Goal: Information Seeking & Learning: Learn about a topic

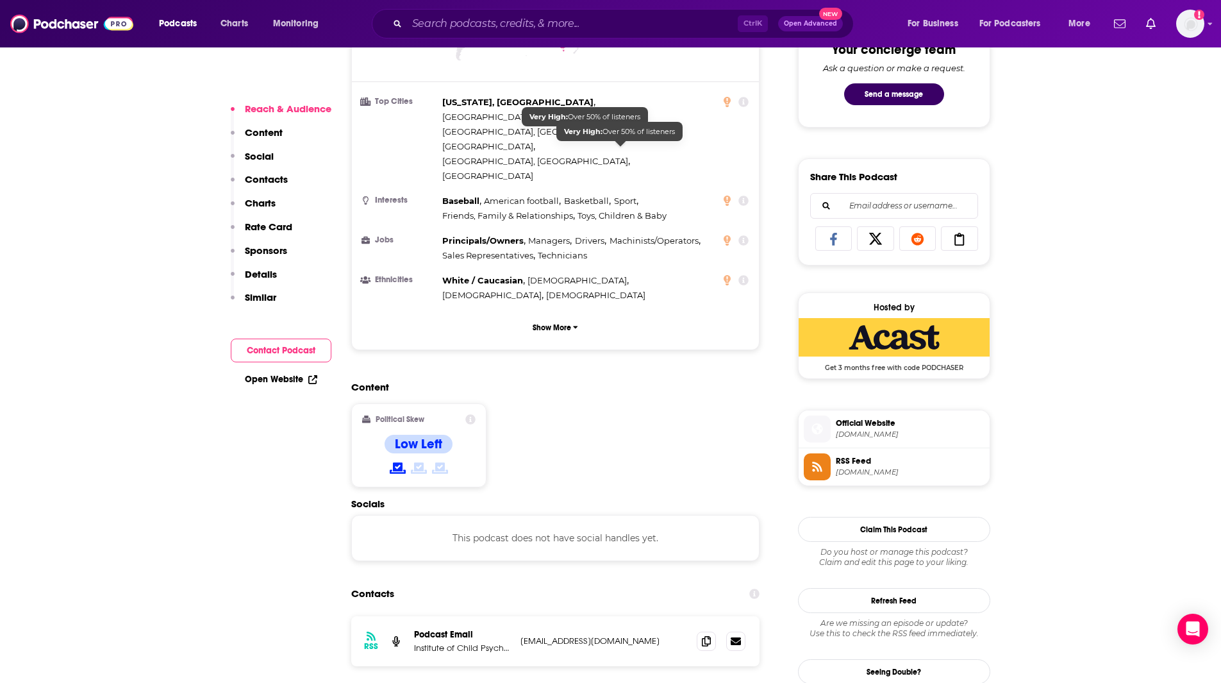
scroll to position [693, 0]
click at [535, 29] on input "Search podcasts, credits, & more..." at bounding box center [572, 23] width 331 height 21
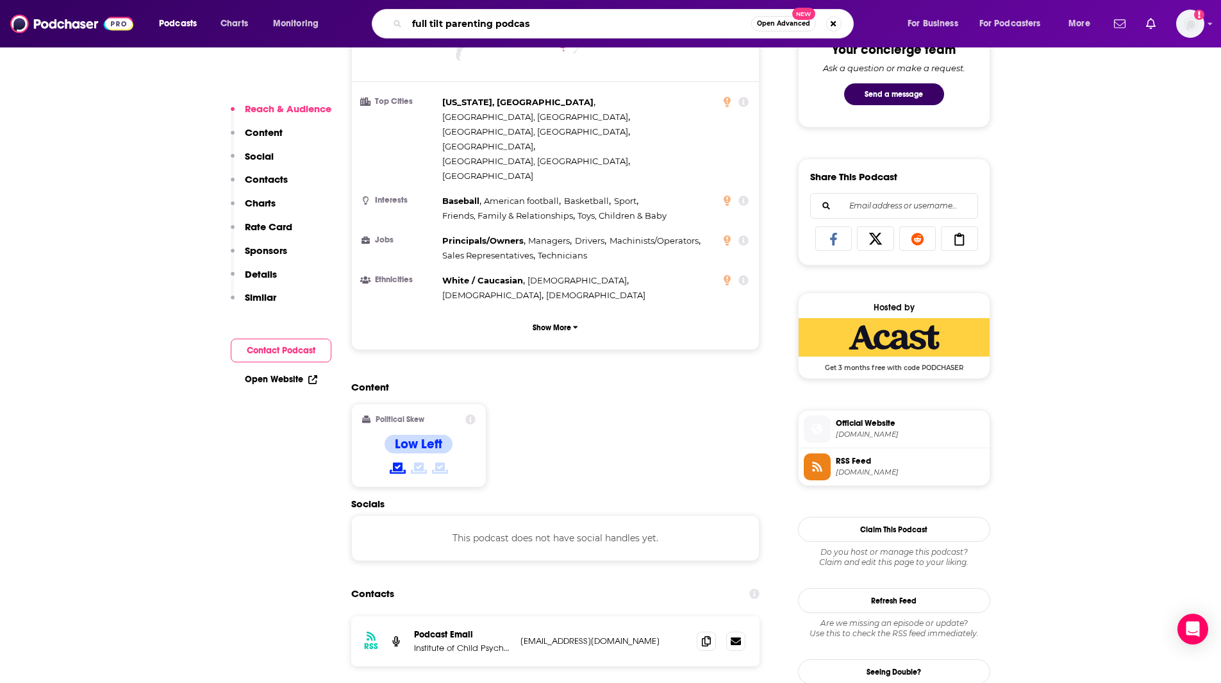
type input "full tilt parenting podcast"
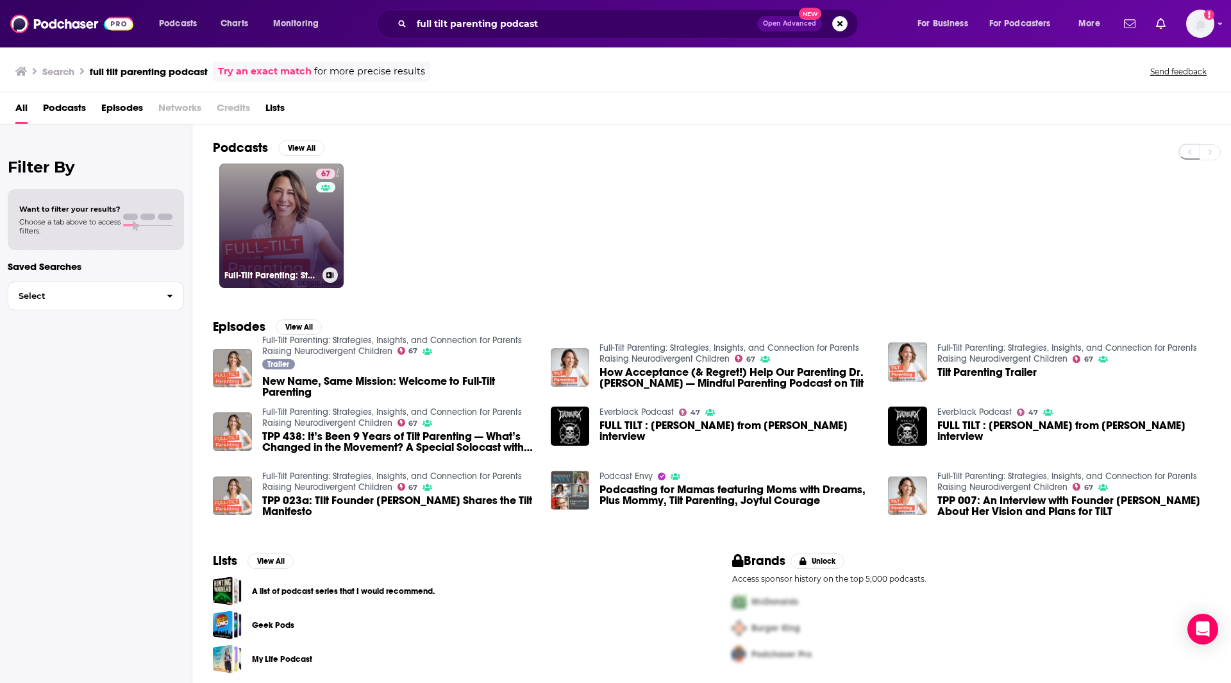
click at [308, 201] on link "67 Full-Tilt Parenting: Strategies, Insights, and Connection for Parents Raisin…" at bounding box center [281, 225] width 124 height 124
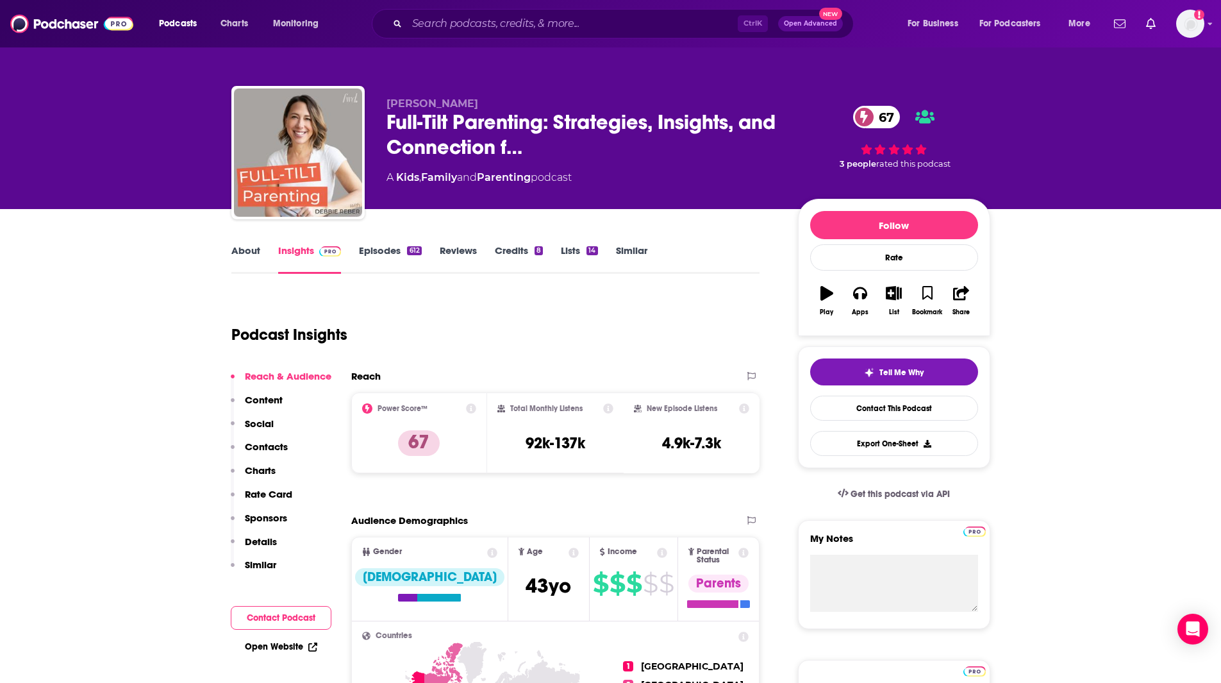
click at [248, 247] on link "About" at bounding box center [245, 258] width 29 height 29
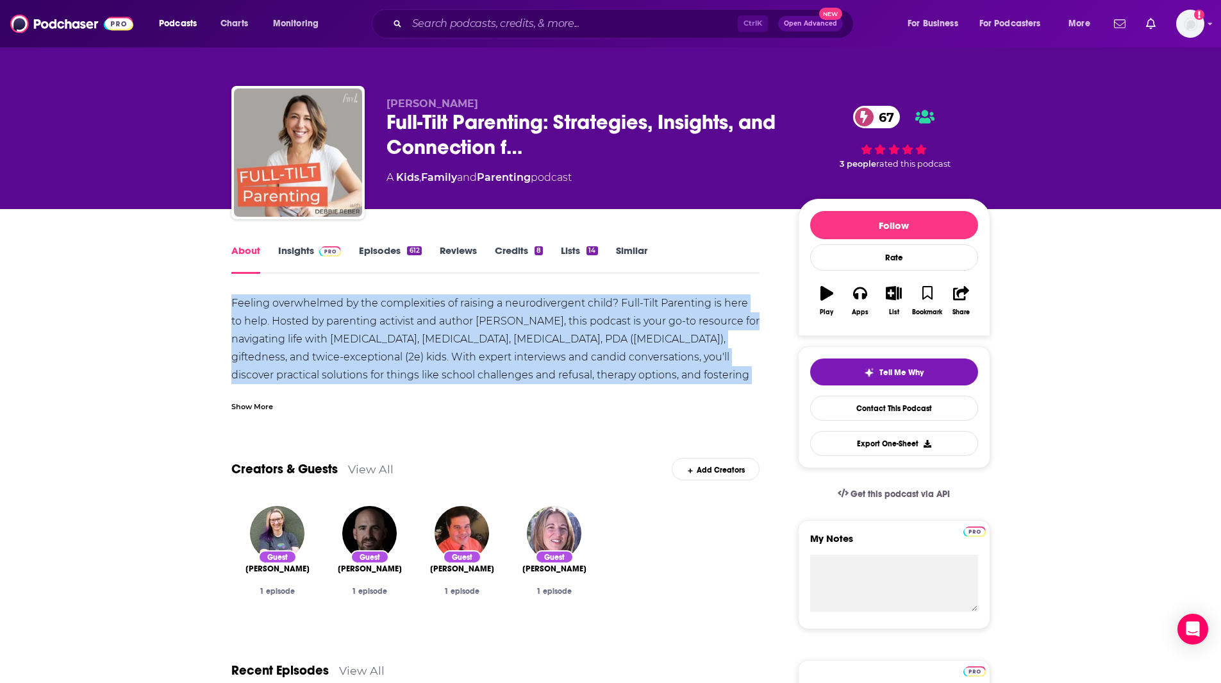
drag, startPoint x: 754, startPoint y: 378, endPoint x: 233, endPoint y: 298, distance: 527.9
click at [233, 298] on div "Feeling overwhelmed by the complexities of raising a neurodivergent child? Full…" at bounding box center [495, 383] width 529 height 179
copy div "Feeling overwhelmed by the complexities of raising a neurodivergent child? Full…"
